Goal: Browse casually: Explore the website without a specific task or goal

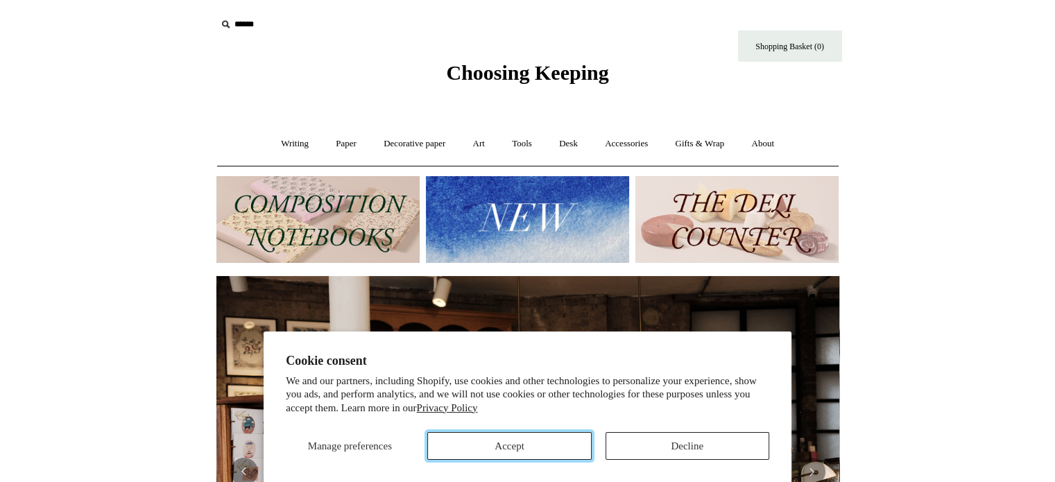
click at [528, 452] on button "Accept" at bounding box center [509, 446] width 164 height 28
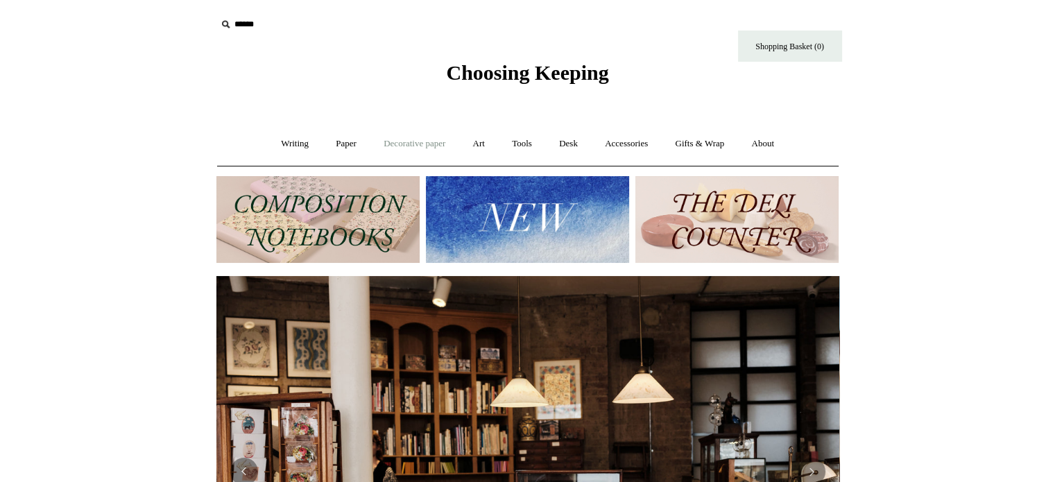
click at [412, 144] on link "Decorative paper +" at bounding box center [414, 144] width 87 height 37
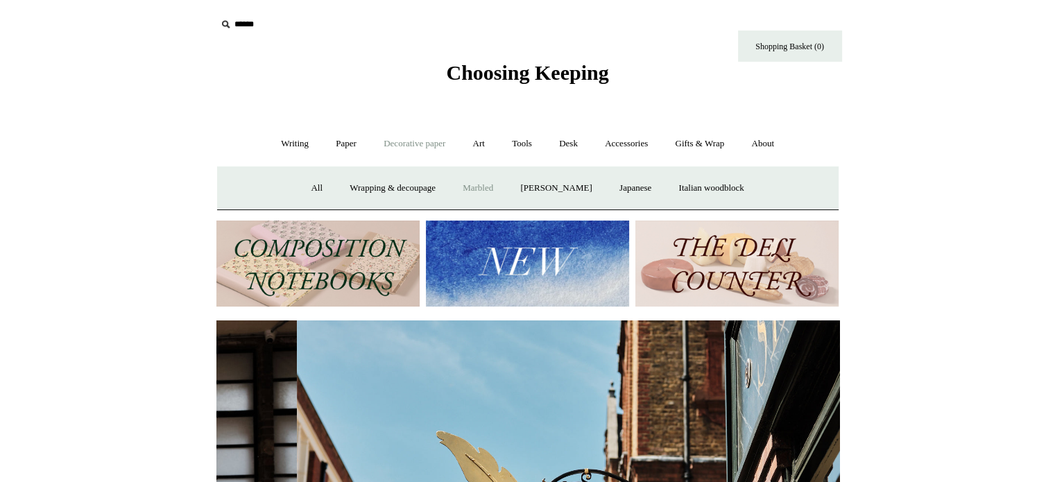
scroll to position [0, 623]
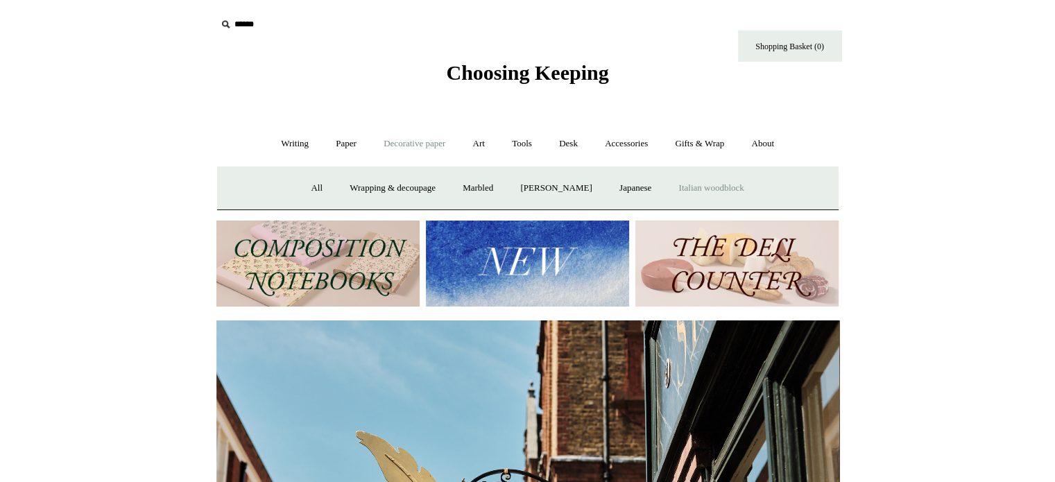
click at [729, 187] on link "Italian woodblock" at bounding box center [711, 188] width 90 height 37
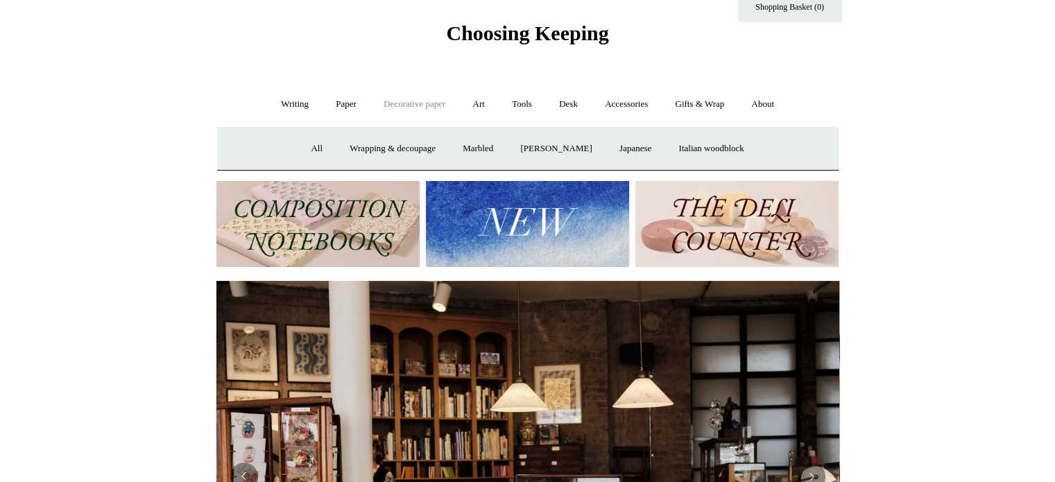
scroll to position [0, 0]
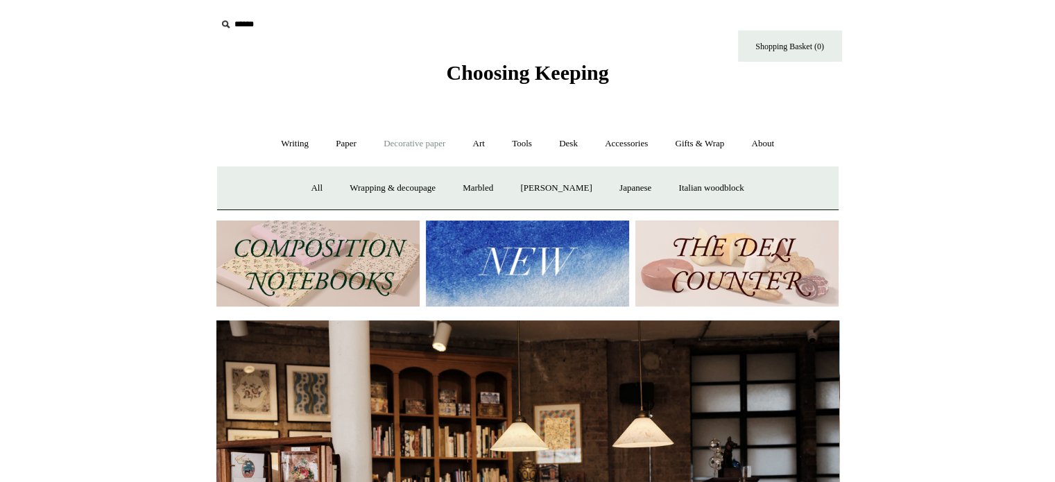
click at [407, 141] on link "Decorative paper -" at bounding box center [414, 144] width 87 height 37
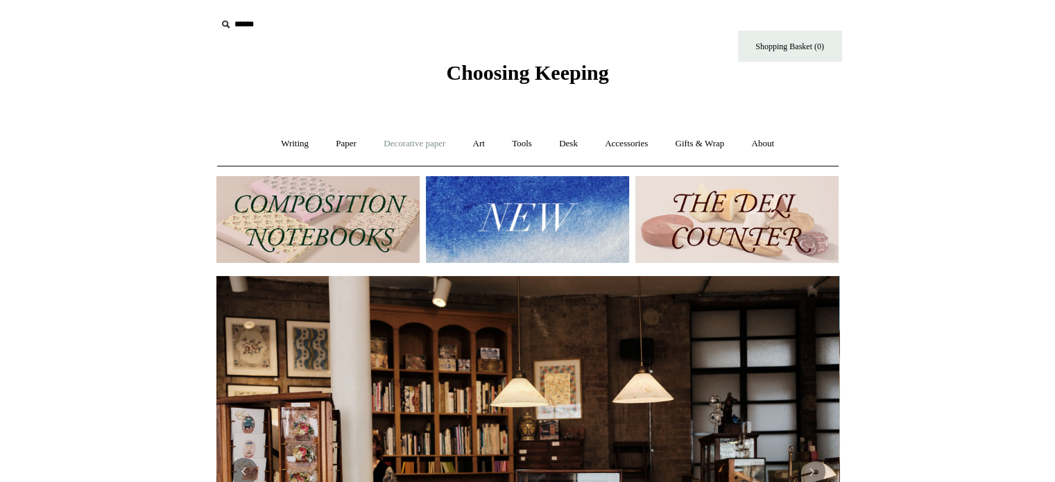
click at [407, 141] on link "Decorative paper +" at bounding box center [414, 144] width 87 height 37
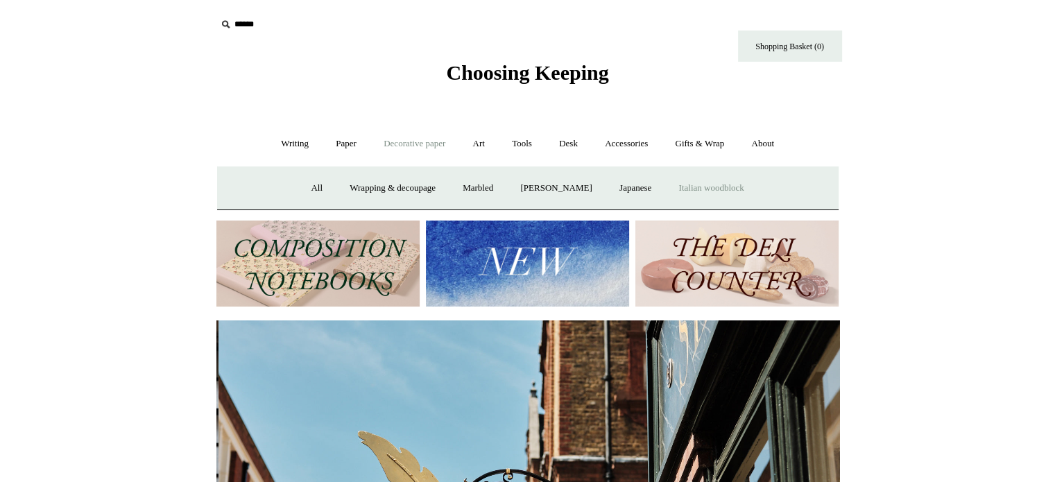
scroll to position [0, 623]
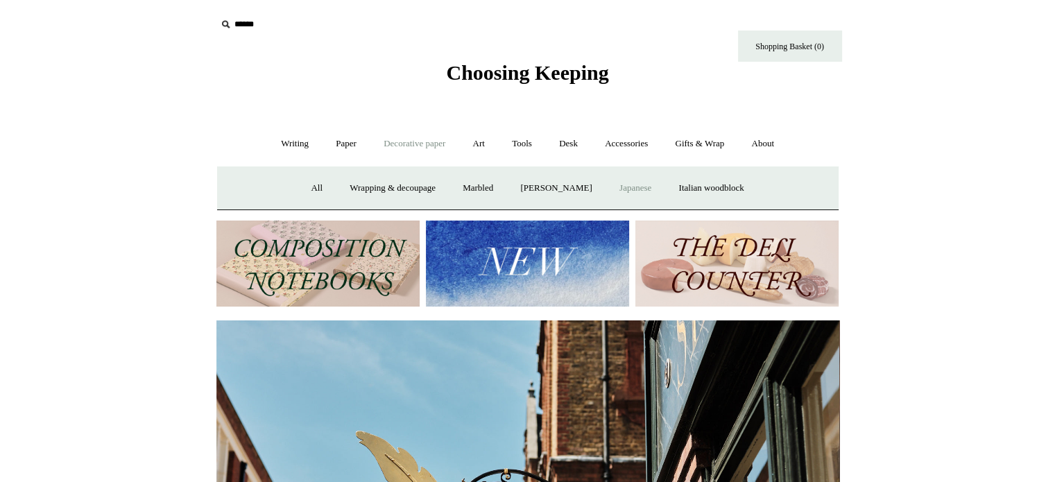
click at [638, 186] on link "Japanese" at bounding box center [635, 188] width 57 height 37
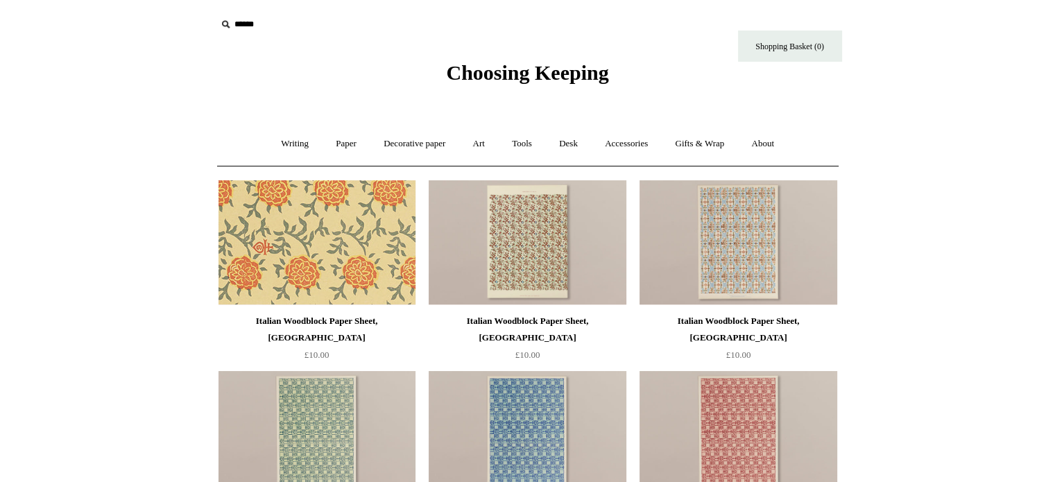
click at [282, 262] on img at bounding box center [317, 242] width 197 height 125
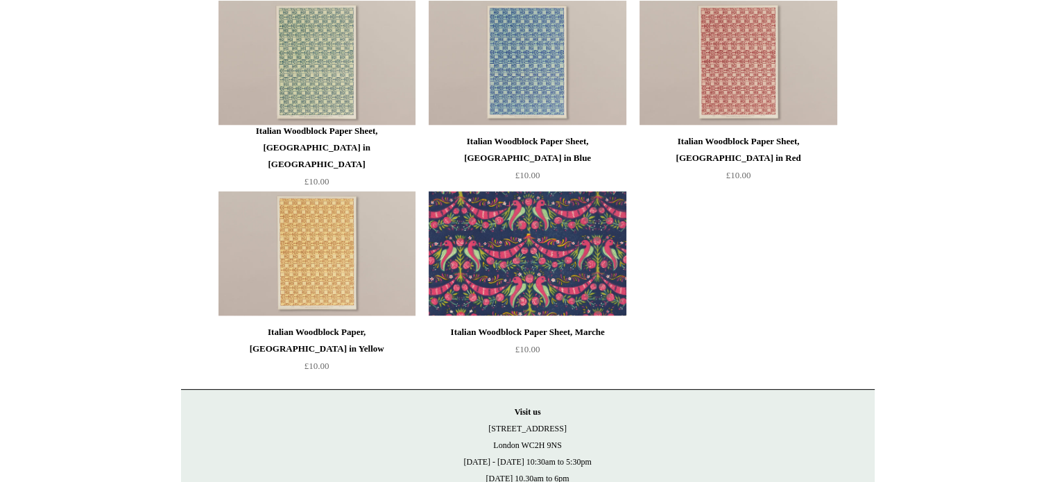
scroll to position [416, 0]
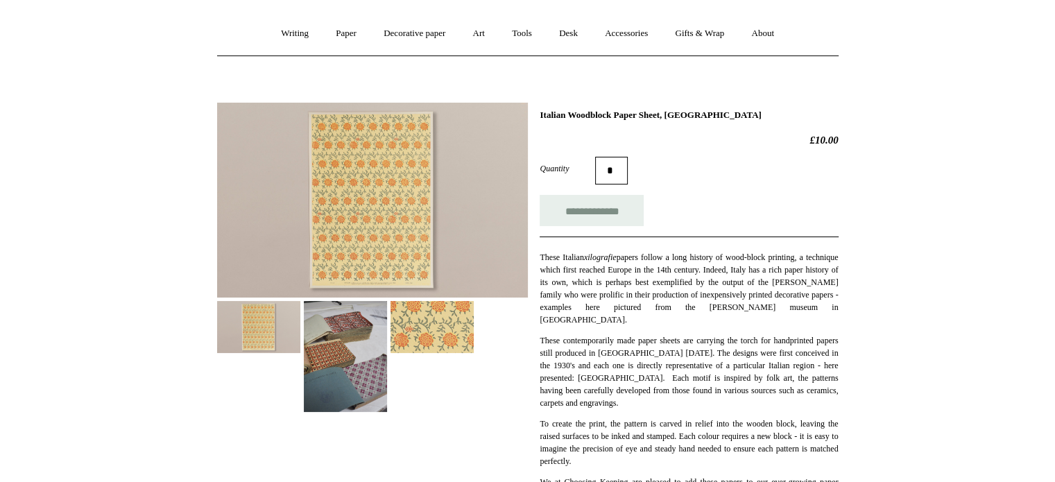
scroll to position [208, 0]
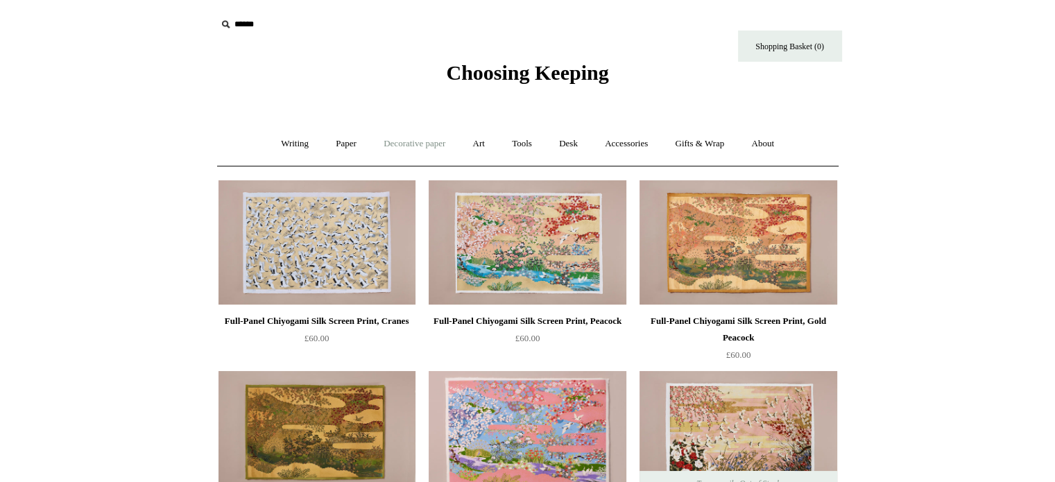
click at [411, 144] on link "Decorative paper +" at bounding box center [414, 144] width 87 height 37
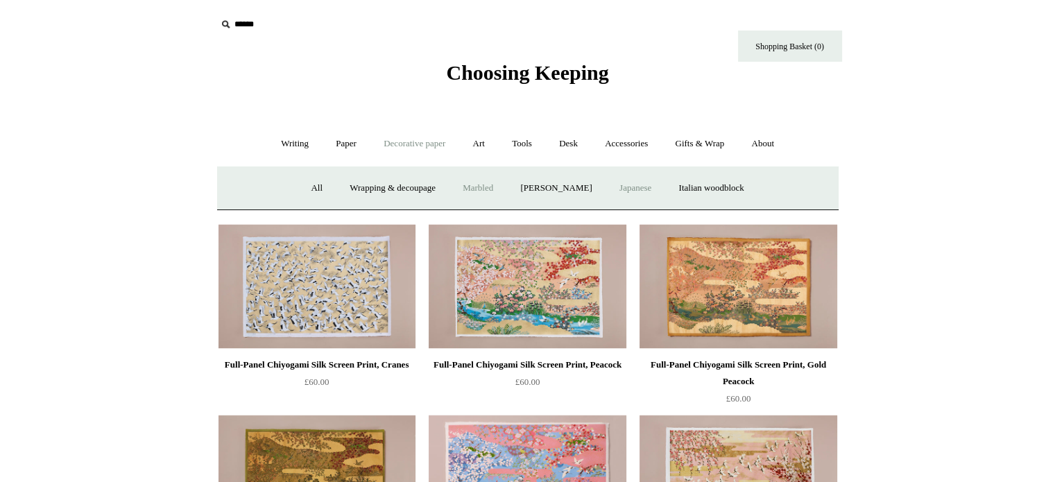
click at [475, 189] on link "Marbled" at bounding box center [478, 188] width 56 height 37
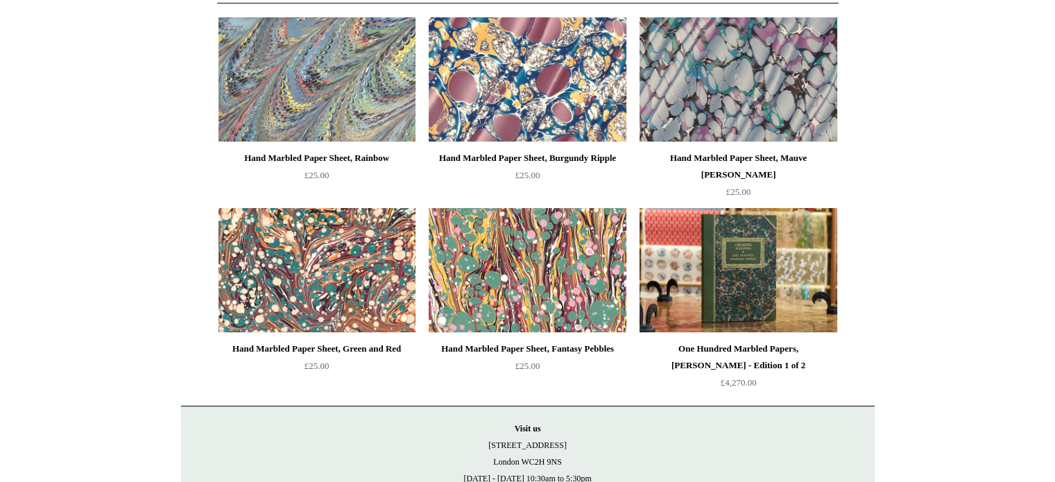
scroll to position [208, 0]
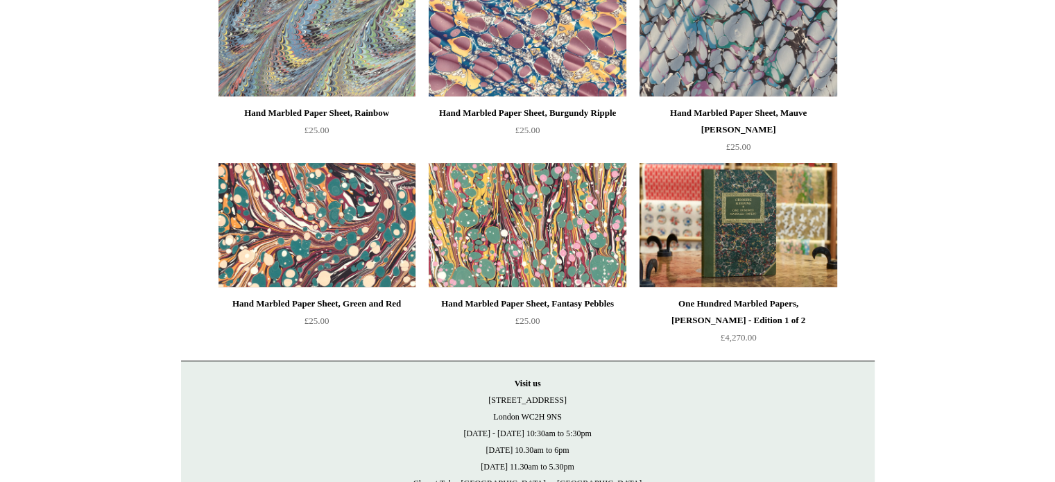
click at [324, 214] on img at bounding box center [317, 225] width 197 height 125
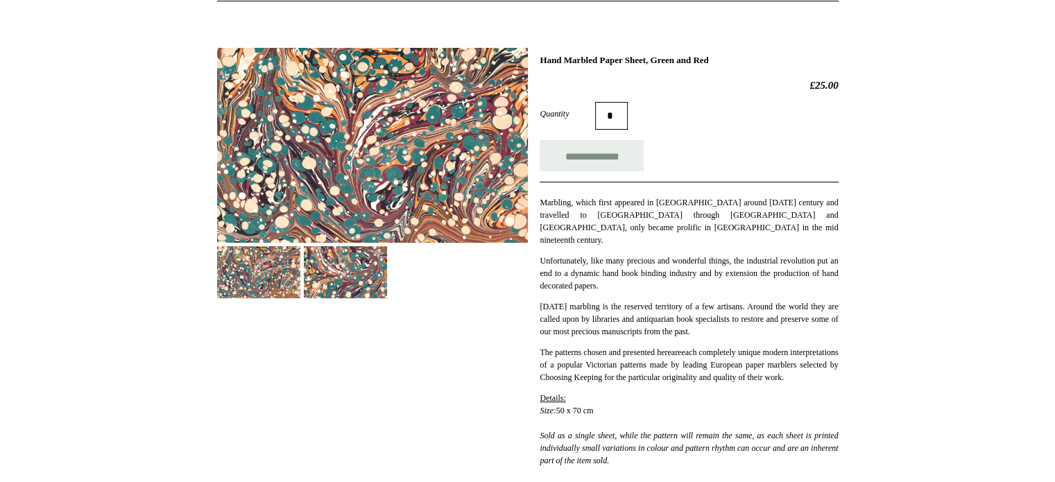
scroll to position [69, 0]
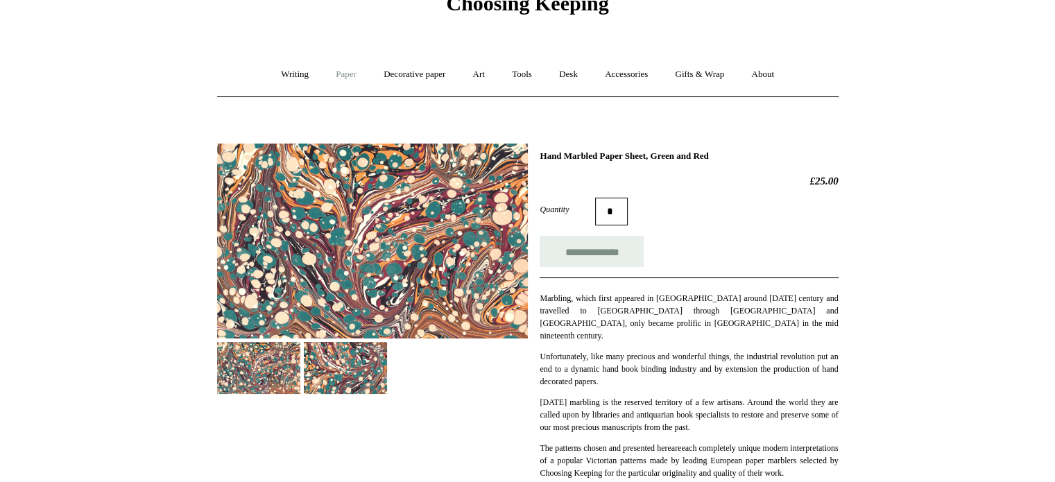
click at [345, 80] on link "Paper +" at bounding box center [346, 74] width 46 height 37
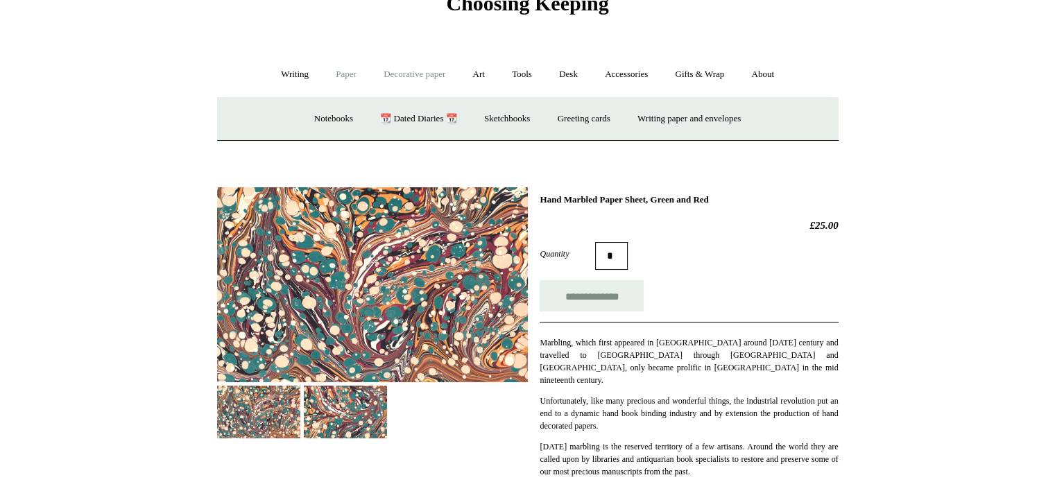
click at [407, 70] on link "Decorative paper +" at bounding box center [414, 74] width 87 height 37
click at [347, 73] on link "Paper +" at bounding box center [346, 74] width 46 height 37
click at [602, 118] on link "Greeting cards +" at bounding box center [584, 119] width 78 height 37
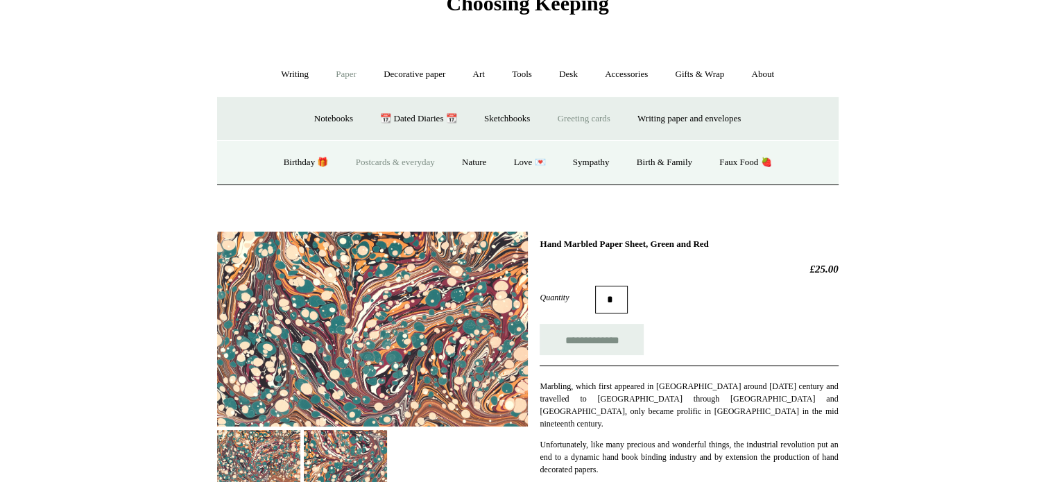
click at [389, 160] on link "Postcards & everyday" at bounding box center [395, 162] width 104 height 37
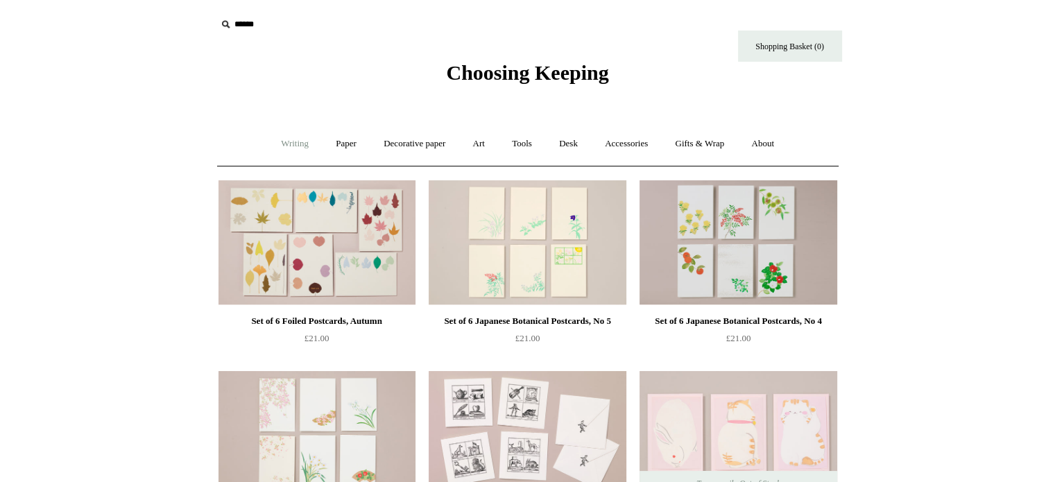
click at [293, 142] on link "Writing +" at bounding box center [295, 144] width 53 height 37
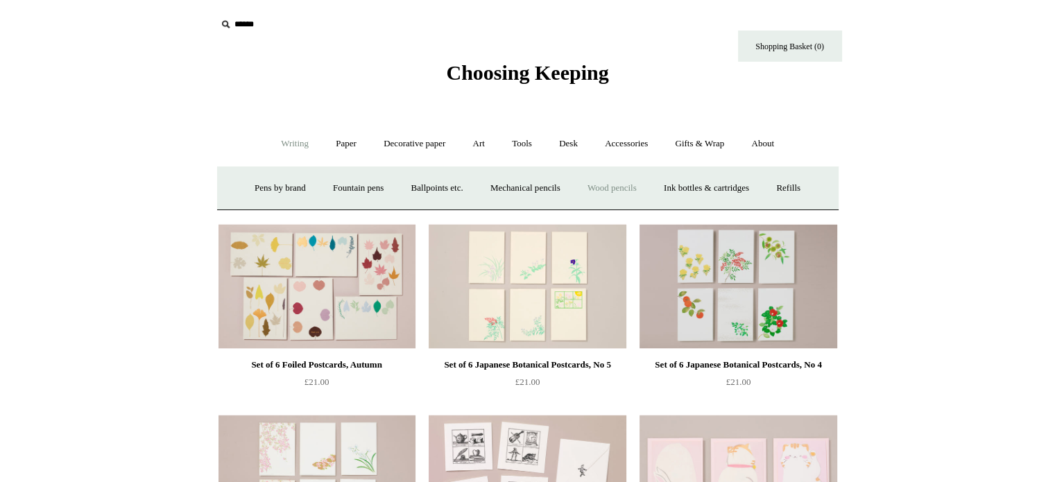
click at [618, 187] on link "Wood pencils +" at bounding box center [612, 188] width 74 height 37
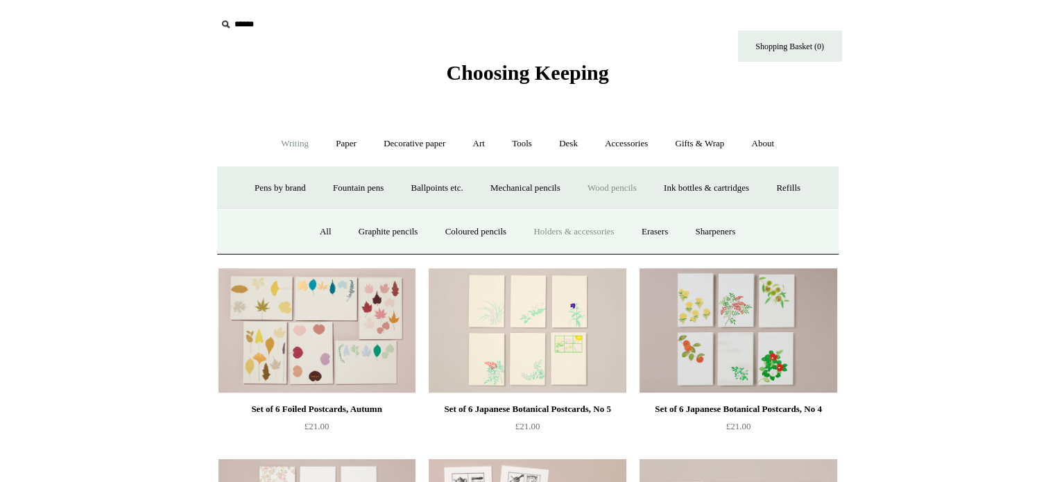
click at [557, 230] on link "Holders & accessories" at bounding box center [573, 232] width 105 height 37
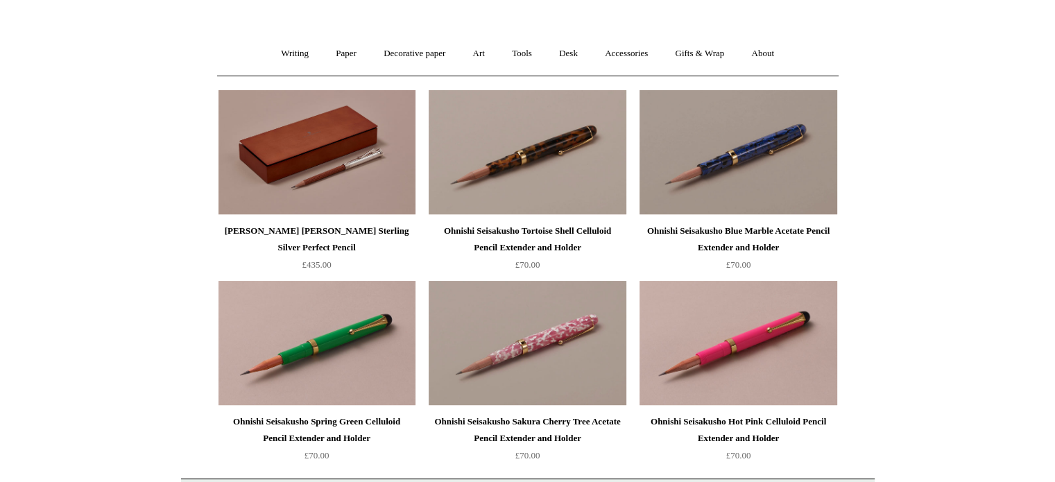
scroll to position [208, 0]
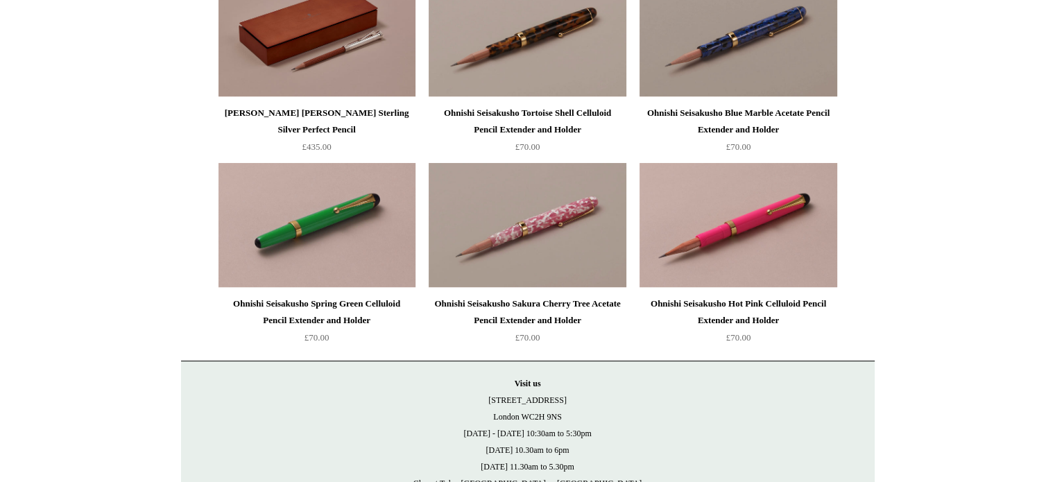
click at [316, 225] on img at bounding box center [317, 225] width 197 height 125
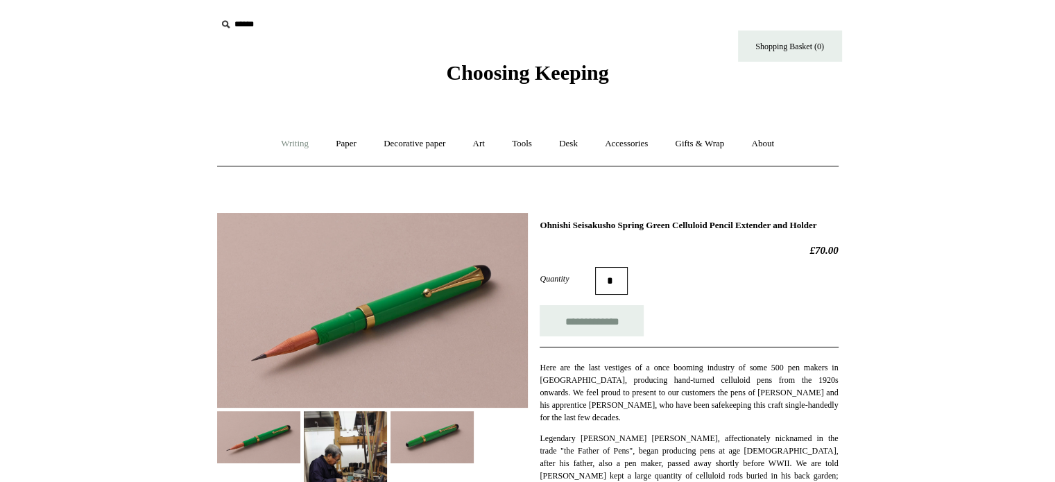
click at [278, 139] on link "Writing +" at bounding box center [295, 144] width 53 height 37
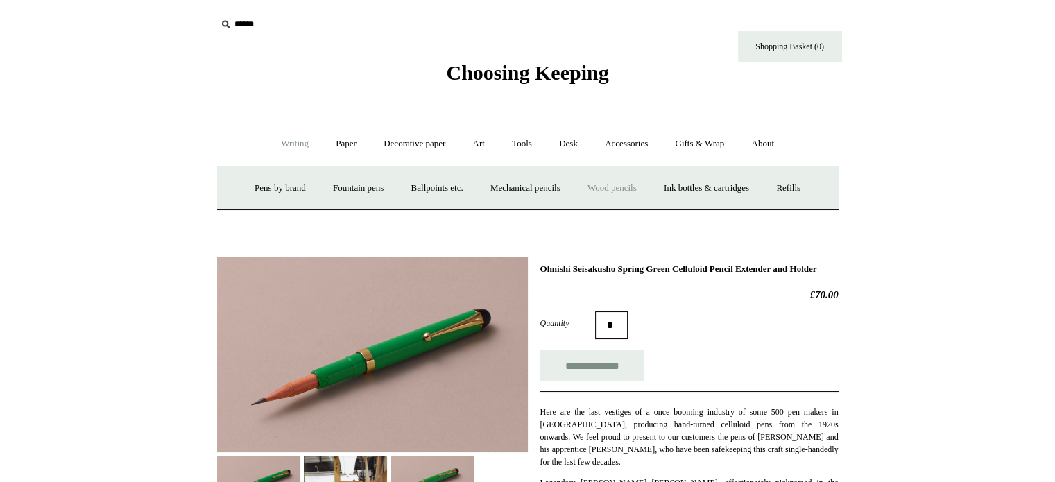
click at [634, 192] on link "Wood pencils +" at bounding box center [612, 188] width 74 height 37
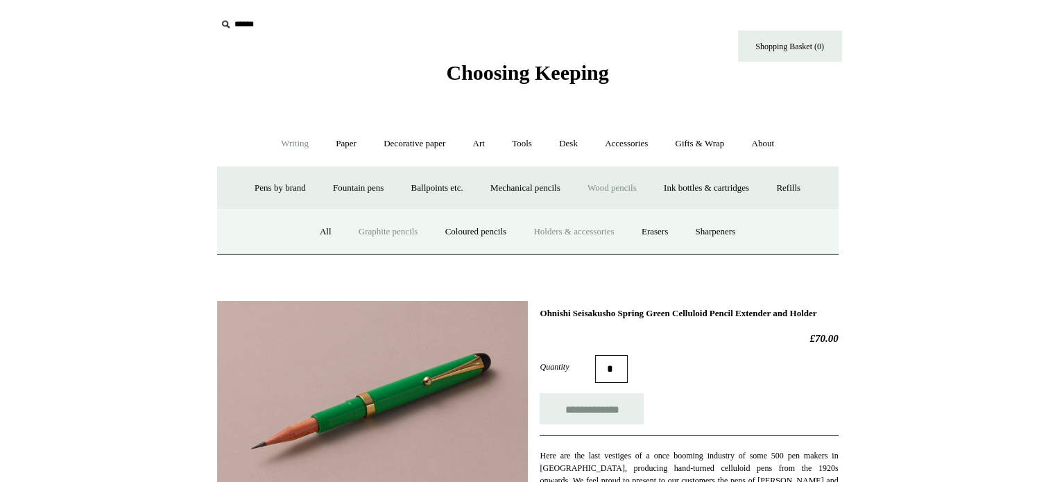
click at [361, 232] on link "Graphite pencils" at bounding box center [388, 232] width 85 height 37
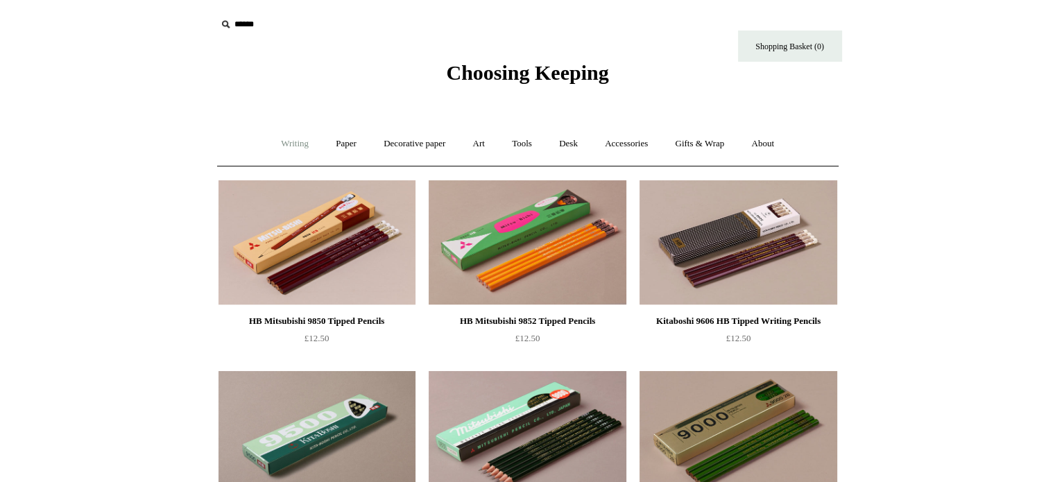
click at [298, 142] on link "Writing +" at bounding box center [295, 144] width 53 height 37
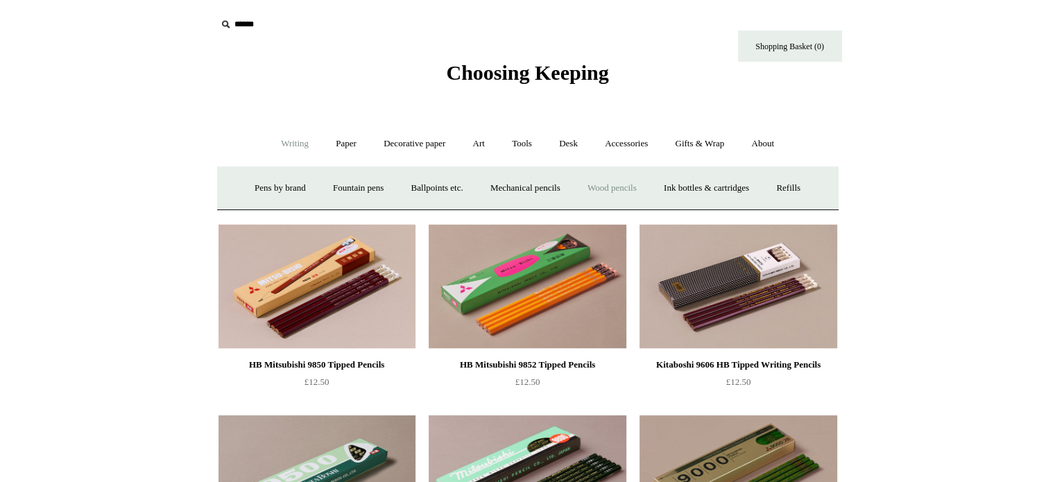
click at [627, 186] on link "Wood pencils +" at bounding box center [612, 188] width 74 height 37
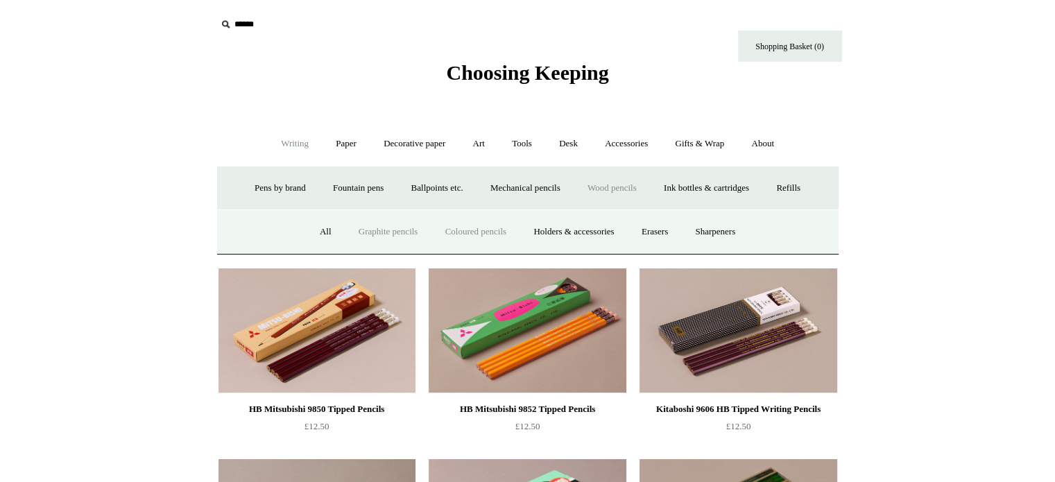
click at [488, 230] on link "Coloured pencils" at bounding box center [476, 232] width 86 height 37
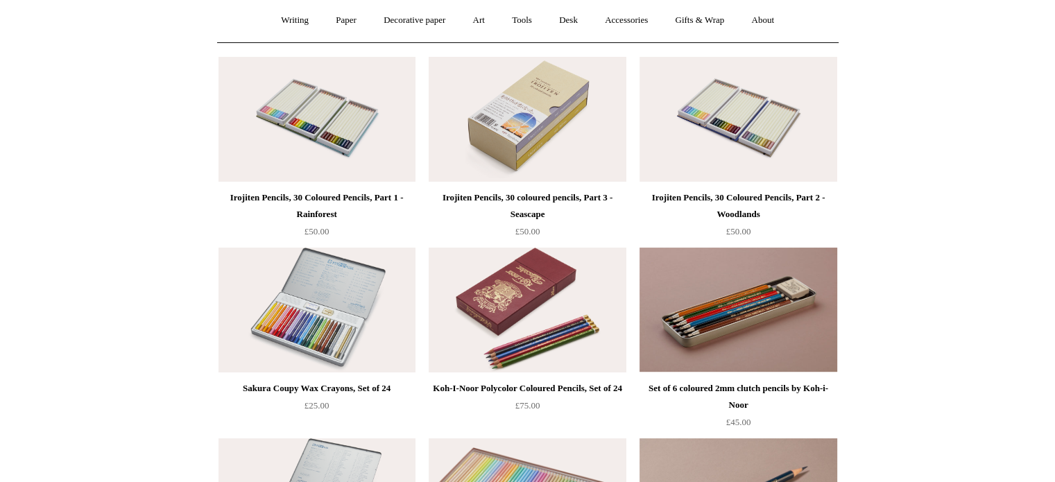
scroll to position [208, 0]
